Goal: Communication & Community: Answer question/provide support

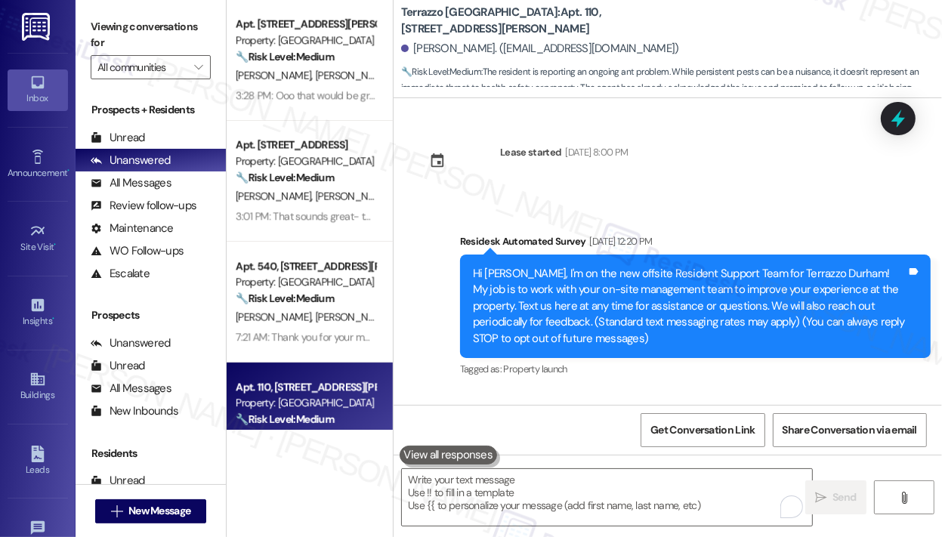
scroll to position [5853, 0]
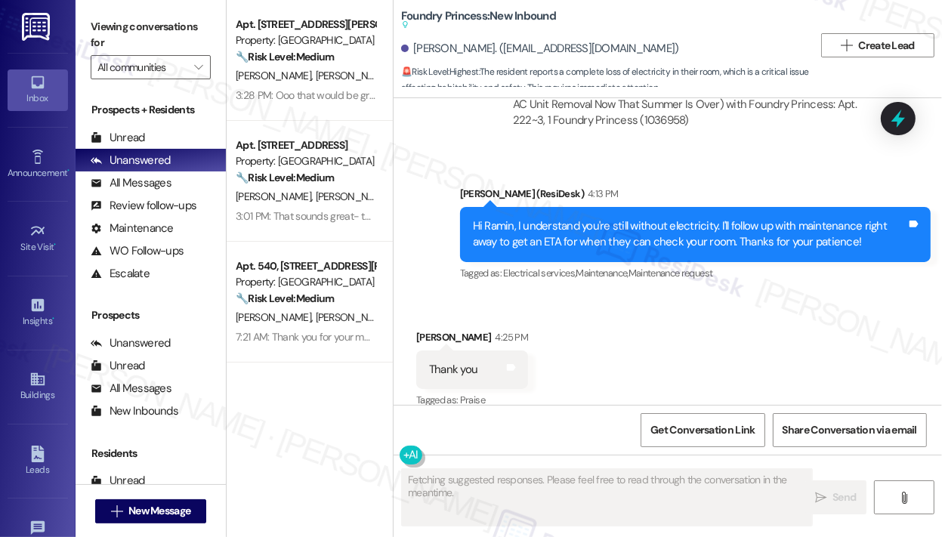
scroll to position [7582, 0]
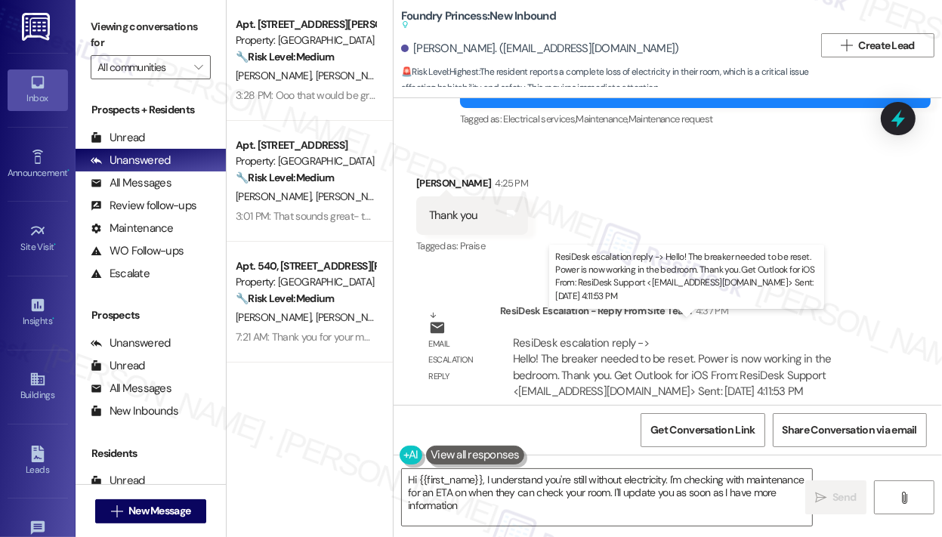
type textarea "Hi {{first_name}}, I understand you're still without electricity. I'm checking …"
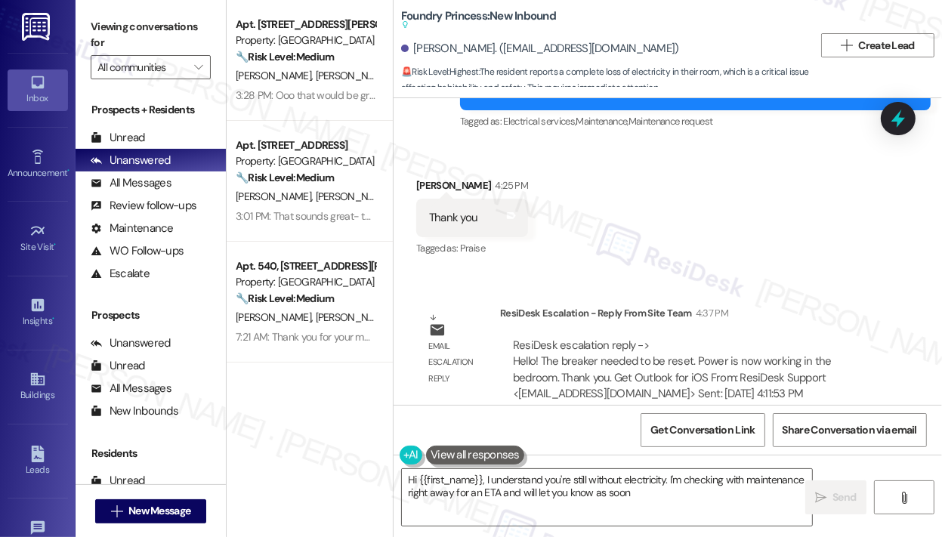
scroll to position [7582, 0]
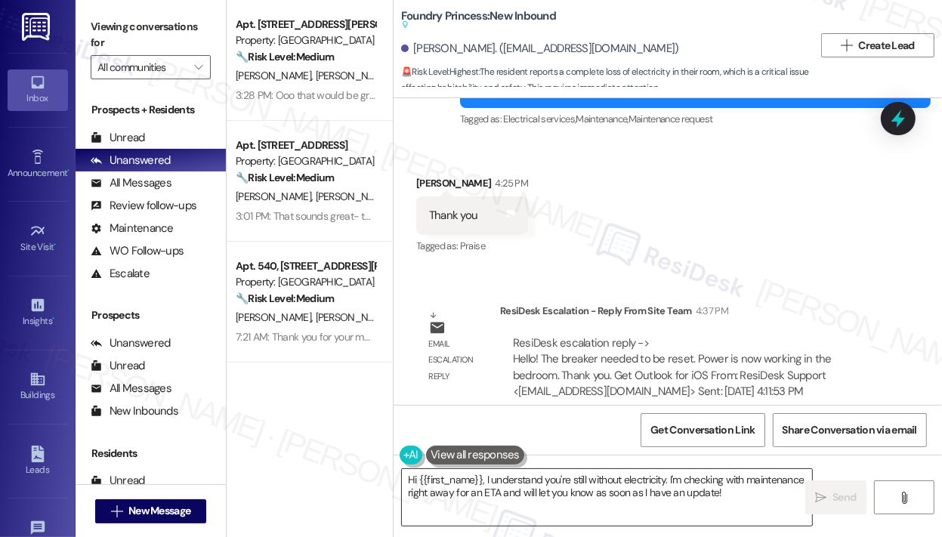
click at [628, 508] on textarea "Hi {{first_name}}, I understand you're still without electricity. I'm checking …" at bounding box center [607, 497] width 410 height 57
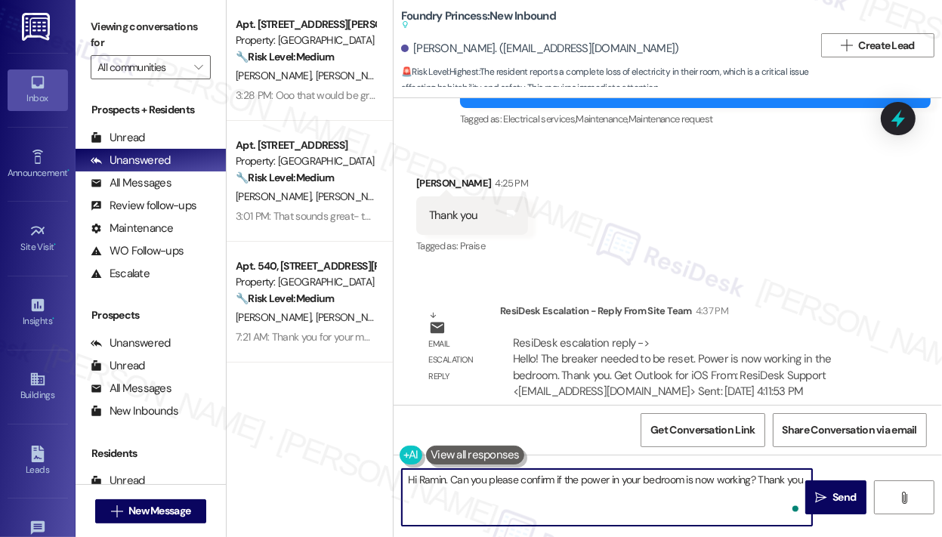
type textarea "Hi Ramin. Can you please confirm if the power in your bedroom is now working? T…"
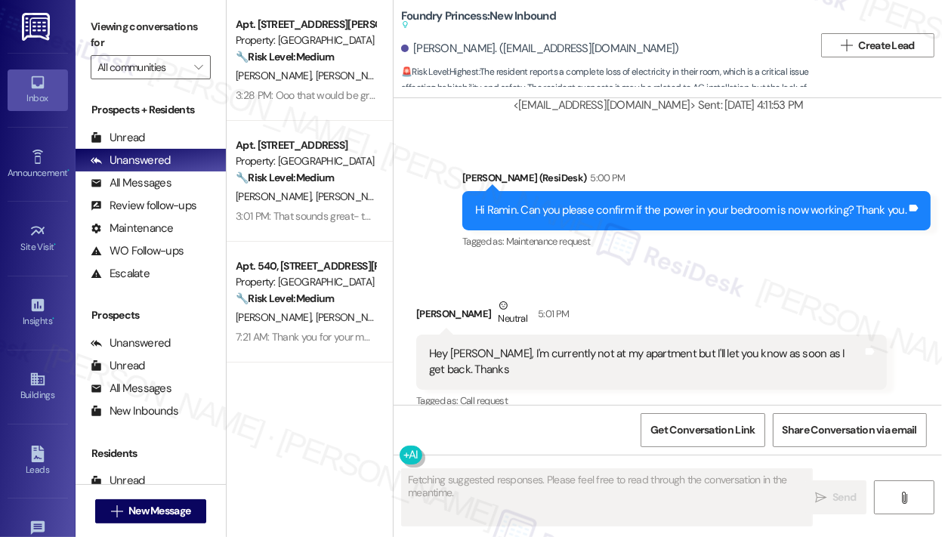
scroll to position [7869, 0]
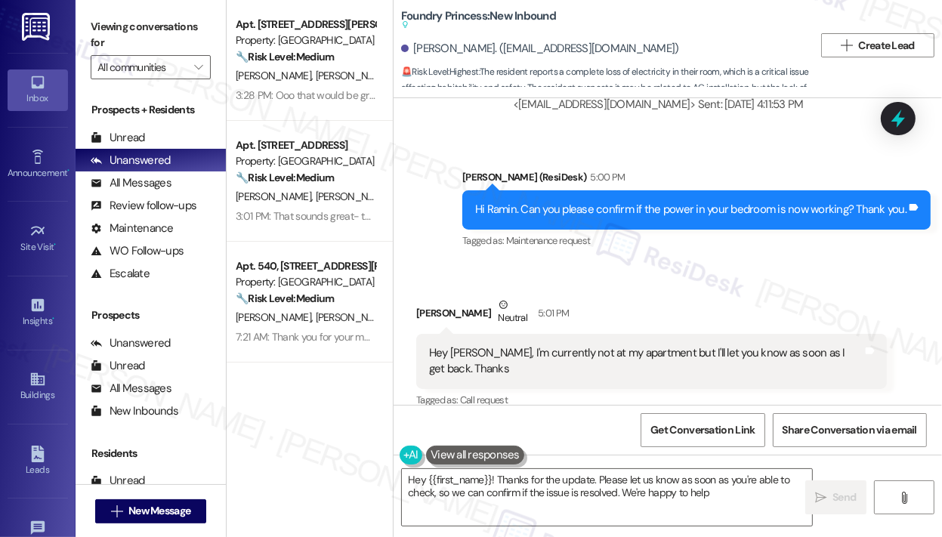
type textarea "Hey {{first_name}}! Thanks for the update. Please let us know as soon as you're…"
click at [795, 297] on div "Ramin Imran Neutral 5:01 PM" at bounding box center [651, 315] width 471 height 37
click at [752, 497] on textarea "Hey {{first_name}}! Thanks for the update. Please let us know as soon as you're…" at bounding box center [607, 497] width 410 height 57
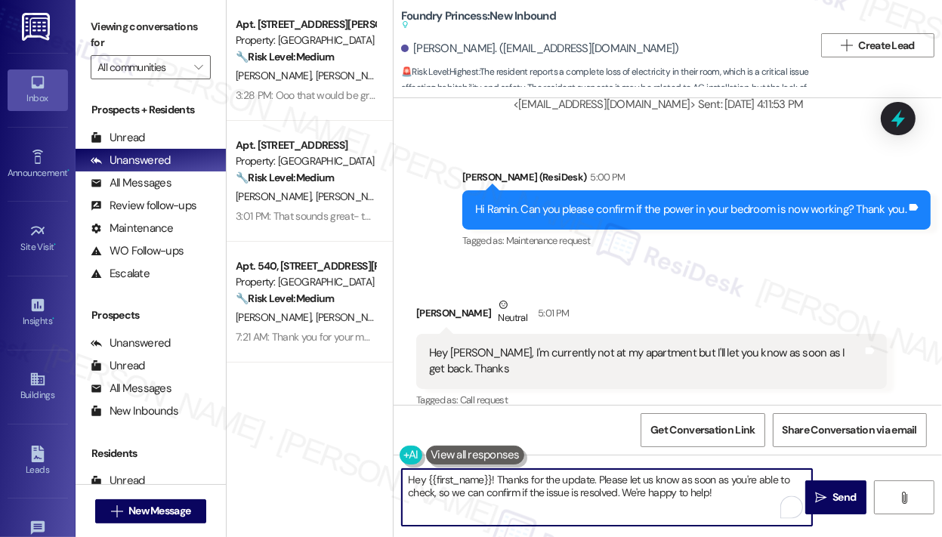
click at [752, 496] on textarea "Hey {{first_name}}! Thanks for the update. Please let us know as soon as you're…" at bounding box center [607, 497] width 410 height 57
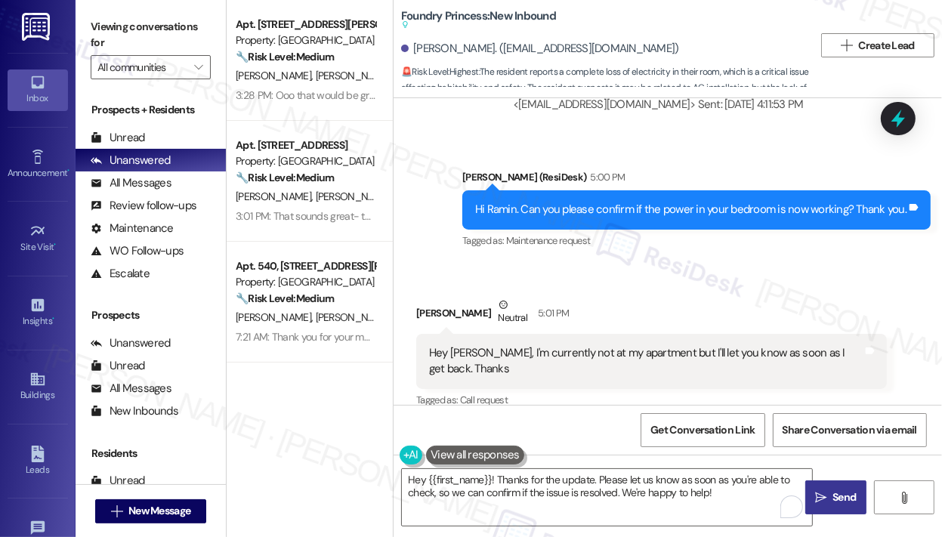
click at [824, 498] on icon "" at bounding box center [820, 498] width 11 height 12
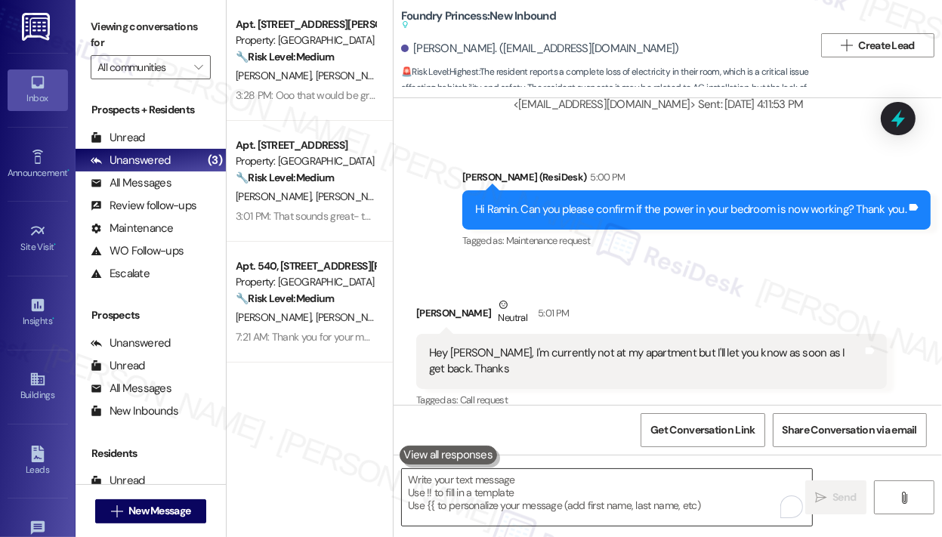
click at [603, 480] on textarea "To enrich screen reader interactions, please activate Accessibility in Grammarl…" at bounding box center [607, 497] width 410 height 57
